Goal: Find specific page/section: Find specific page/section

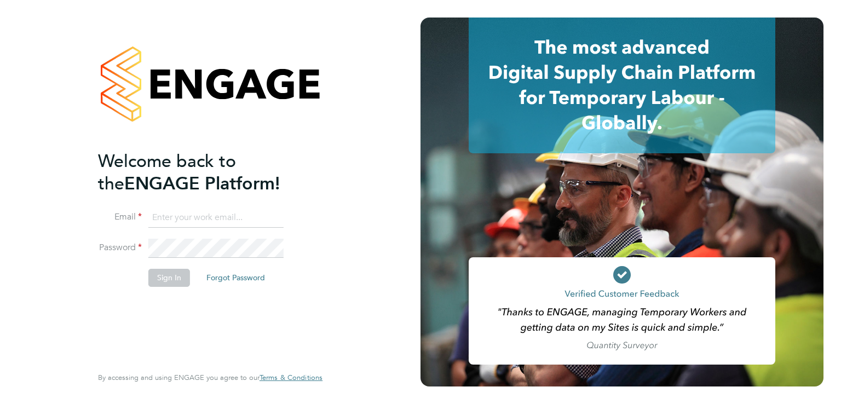
click at [235, 215] on input at bounding box center [215, 218] width 135 height 20
type input "[PERSON_NAME][EMAIL_ADDRESS][PERSON_NAME][DOMAIN_NAME]"
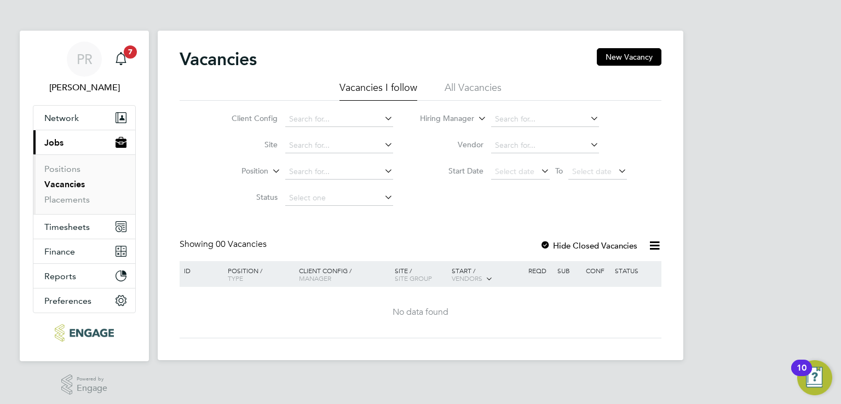
click at [479, 85] on li "All Vacancies" at bounding box center [472, 91] width 57 height 20
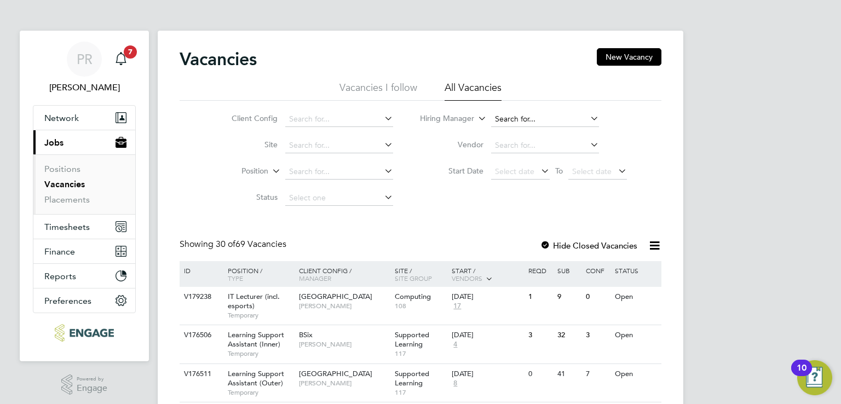
click at [537, 119] on input at bounding box center [545, 119] width 108 height 15
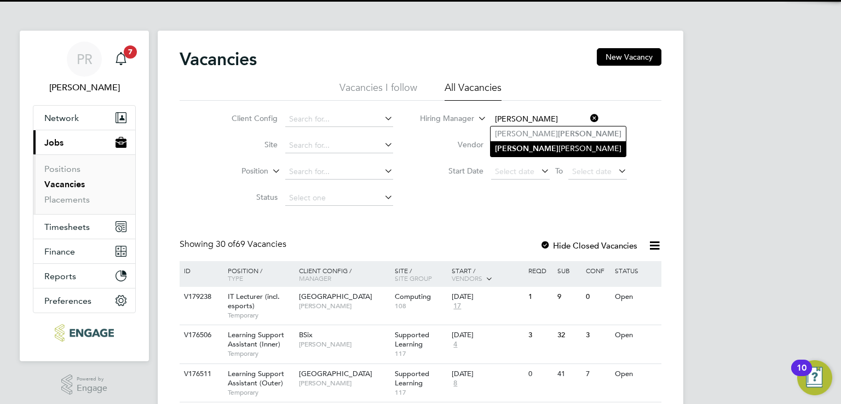
click at [526, 150] on li "Nathan Morris" at bounding box center [557, 148] width 135 height 15
type input "[PERSON_NAME]"
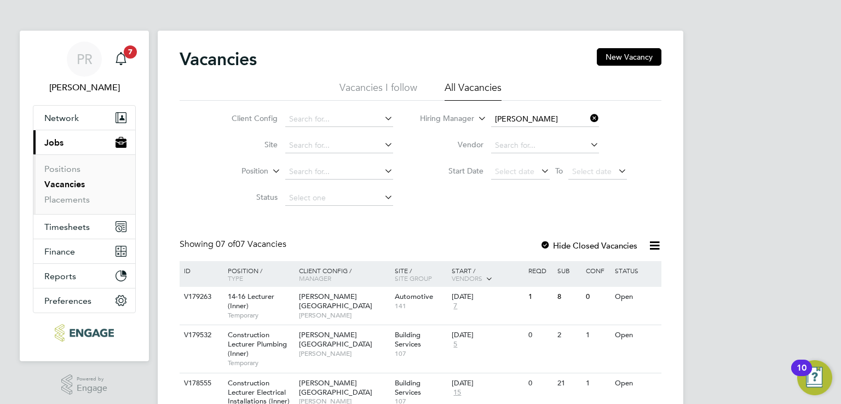
scroll to position [238, 0]
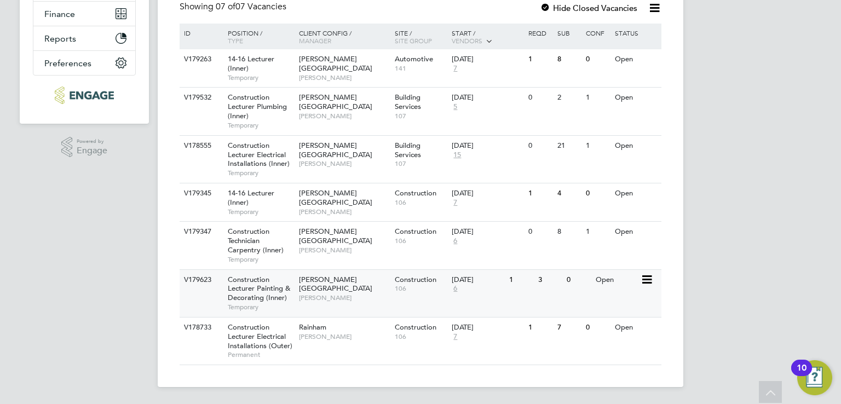
click at [270, 299] on span "Construction Lecturer Painting & Decorating (Inner)" at bounding box center [259, 289] width 62 height 28
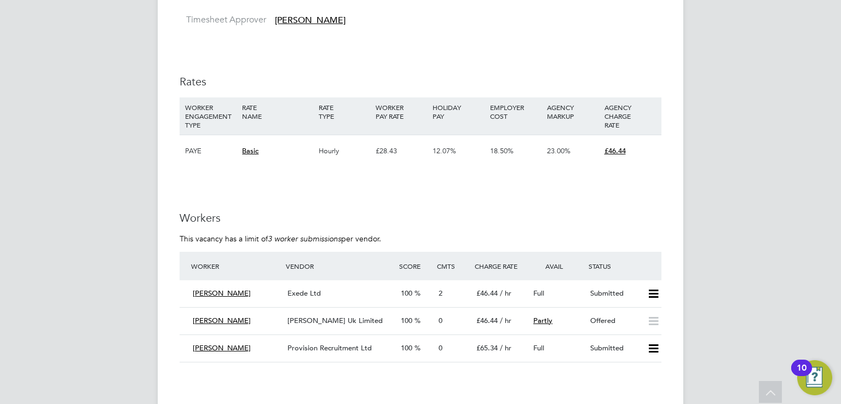
scroll to position [1943, 0]
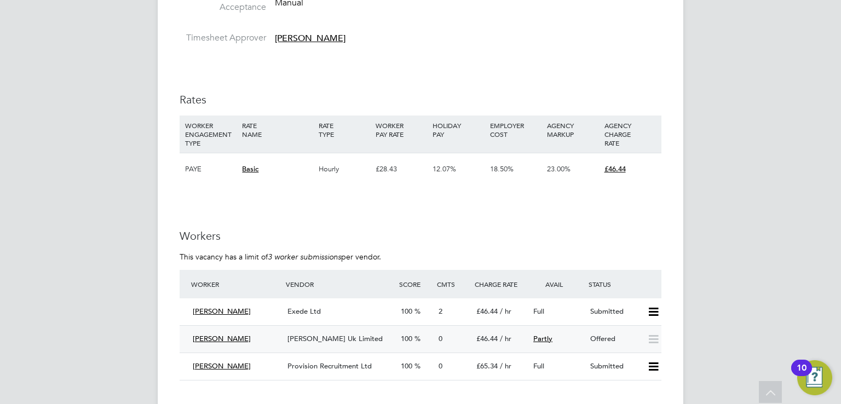
click at [412, 340] on span "100" at bounding box center [406, 338] width 11 height 9
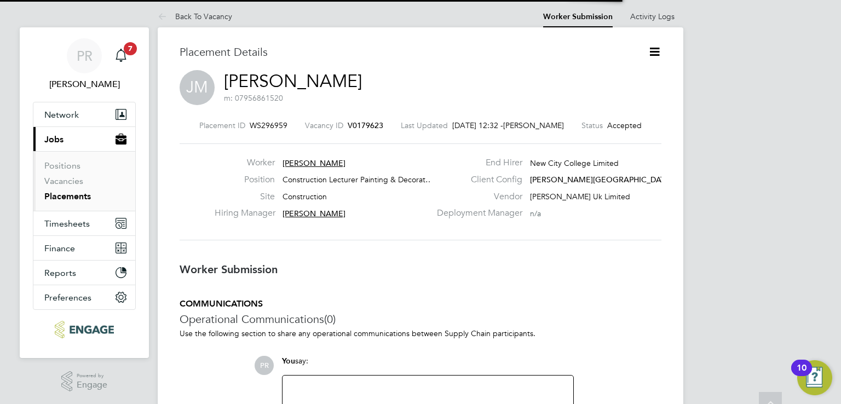
scroll to position [5, 5]
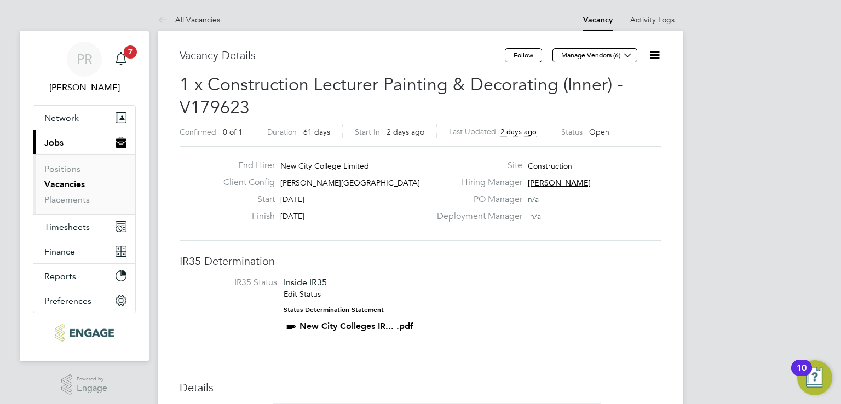
click at [652, 54] on icon at bounding box center [655, 55] width 14 height 14
click at [550, 183] on span "[PERSON_NAME]" at bounding box center [559, 183] width 63 height 10
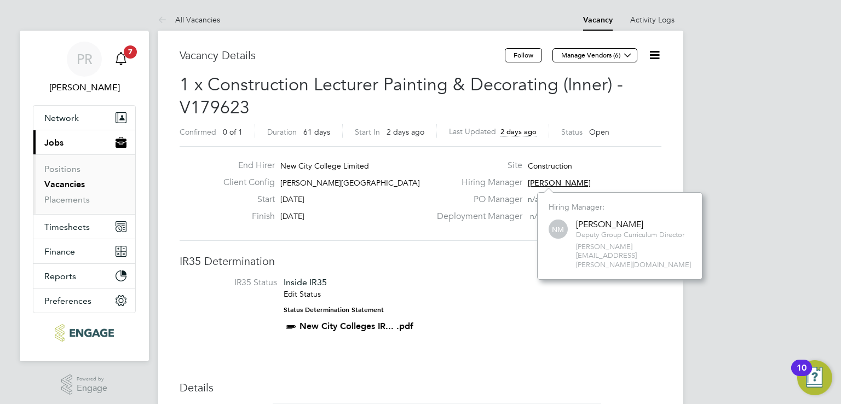
click at [116, 58] on icon "Main navigation" at bounding box center [120, 58] width 13 height 13
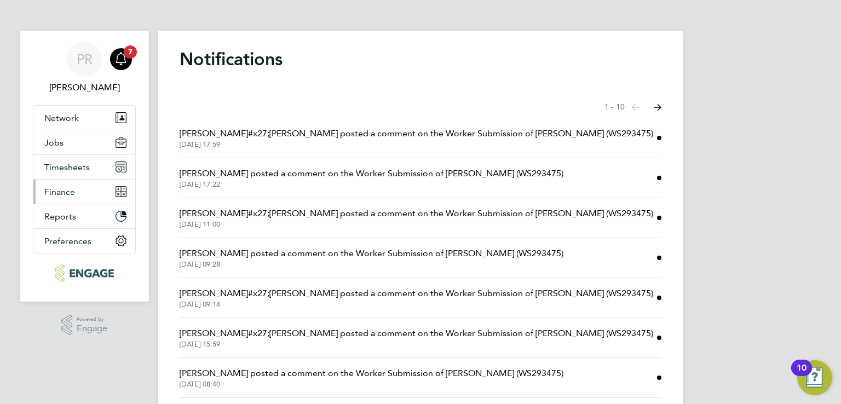
click at [90, 194] on button "Finance" at bounding box center [84, 192] width 102 height 24
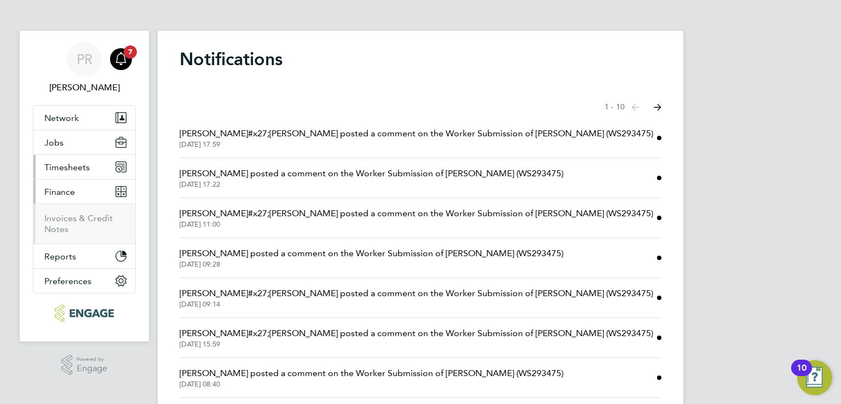
click at [71, 174] on button "Timesheets" at bounding box center [84, 167] width 102 height 24
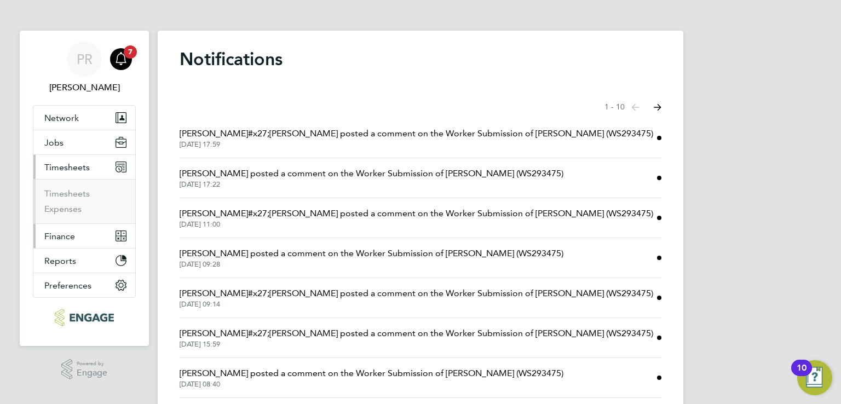
click at [65, 227] on button "Finance" at bounding box center [84, 236] width 102 height 24
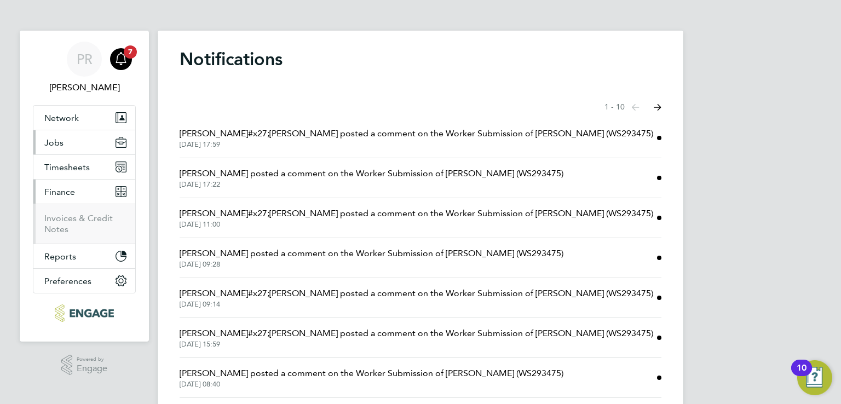
click at [64, 136] on button "Jobs" at bounding box center [84, 142] width 102 height 24
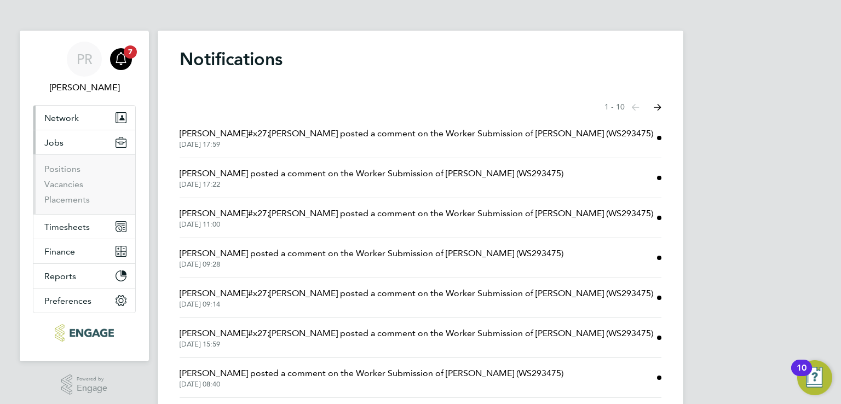
click at [88, 115] on button "Network" at bounding box center [84, 118] width 102 height 24
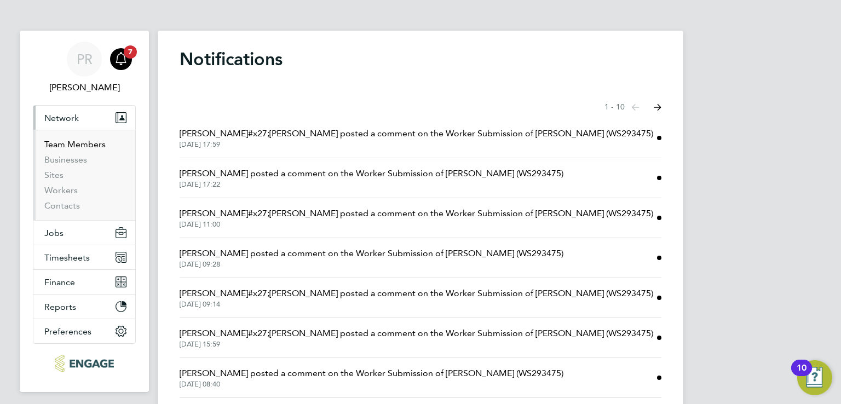
click at [92, 149] on link "Team Members" at bounding box center [74, 144] width 61 height 10
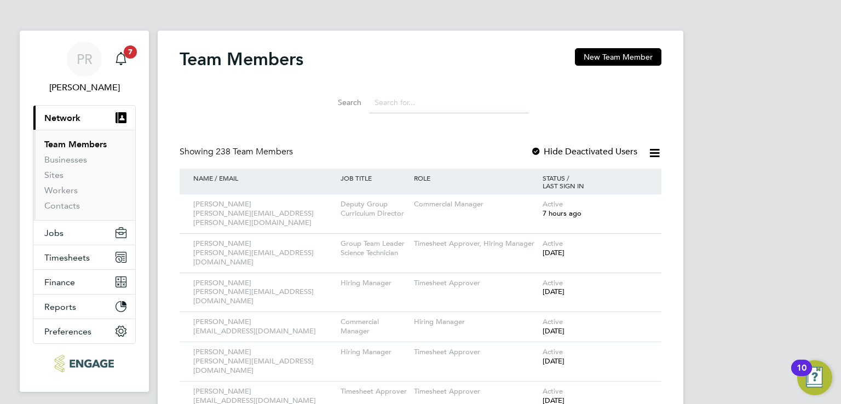
click at [389, 100] on input at bounding box center [449, 102] width 160 height 21
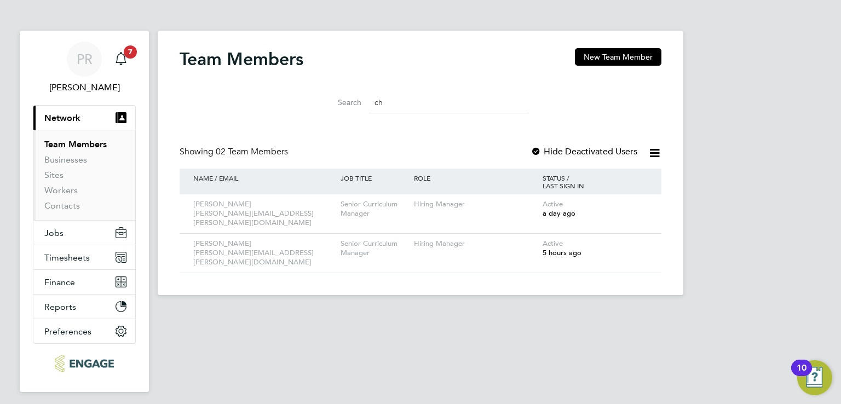
type input "c"
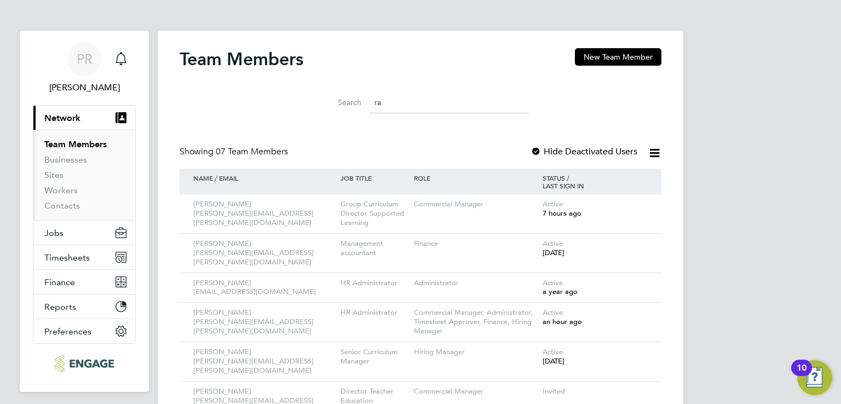
type input "r"
